Goal: Task Accomplishment & Management: Use online tool/utility

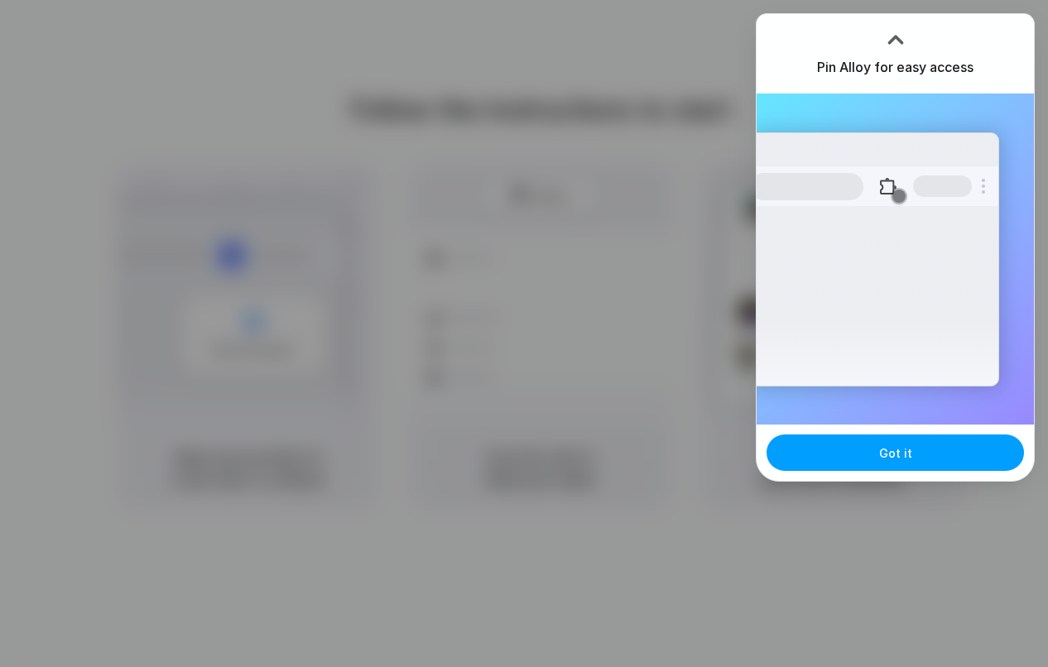
click at [843, 453] on button "Got it" at bounding box center [894, 452] width 257 height 36
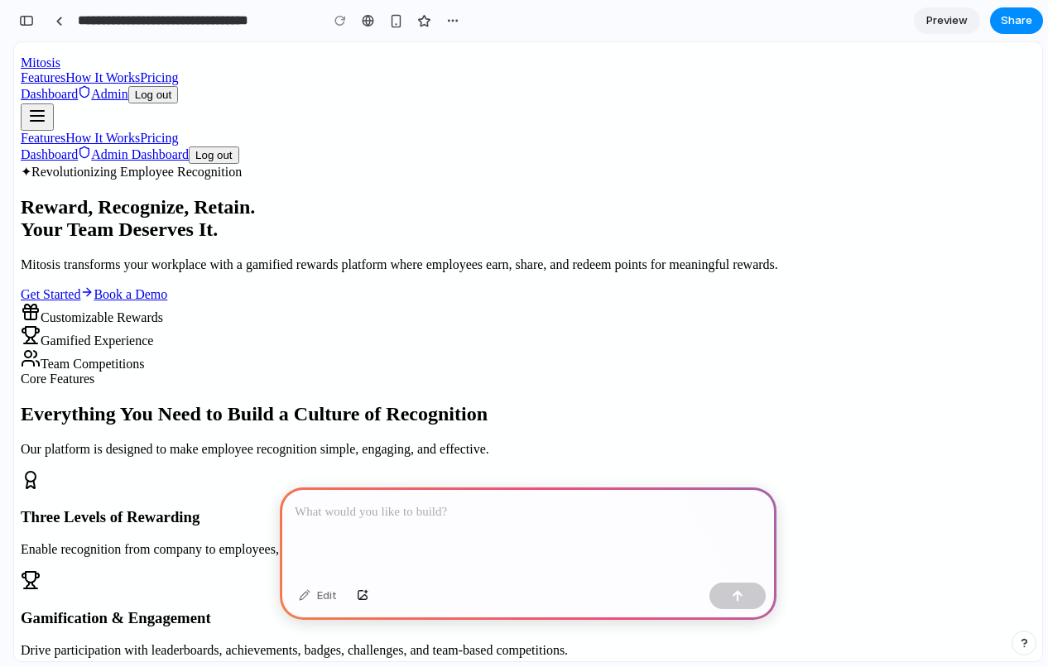
click at [361, 542] on div at bounding box center [528, 531] width 497 height 89
click at [524, 334] on div at bounding box center [524, 334] width 0 height 0
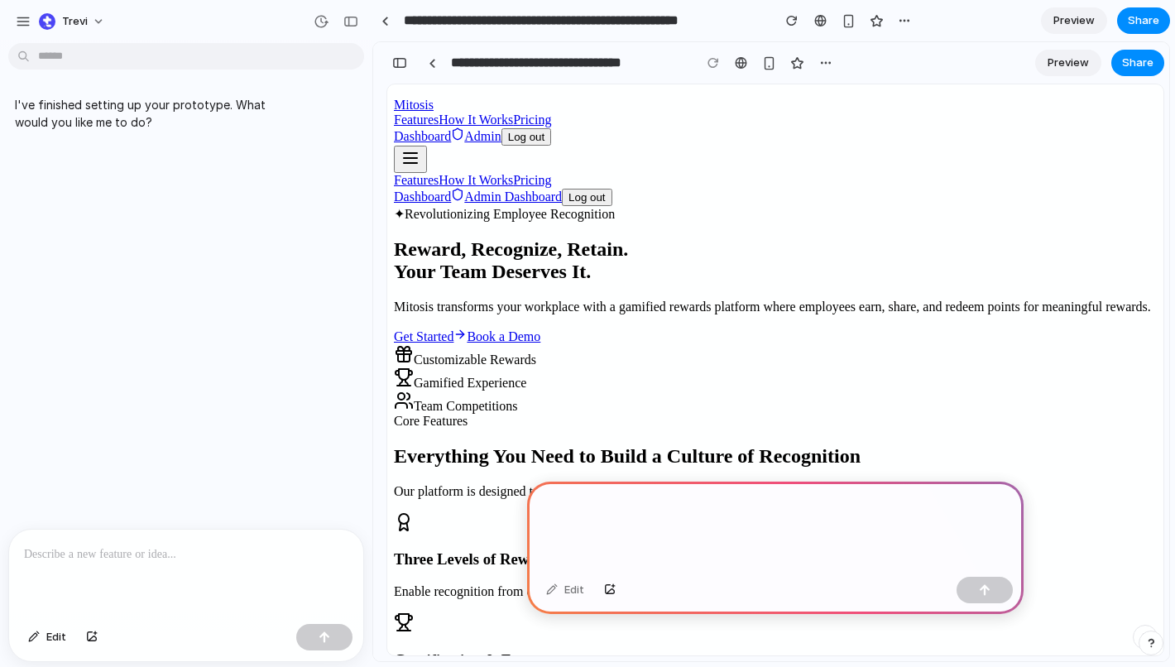
click at [1047, 65] on span "Preview" at bounding box center [1068, 63] width 41 height 17
